Goal: Find specific page/section: Find specific page/section

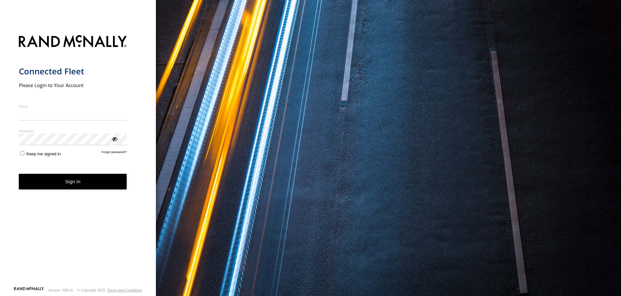
type input "**********"
click at [91, 185] on button "Sign in" at bounding box center [73, 182] width 108 height 16
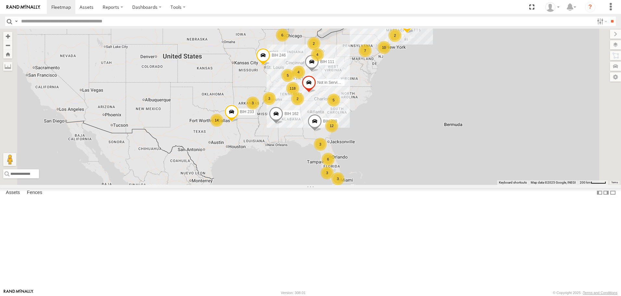
click at [0, 0] on span "Asset" at bounding box center [0, 0] width 0 height 0
